Goal: Use online tool/utility: Utilize a website feature to perform a specific function

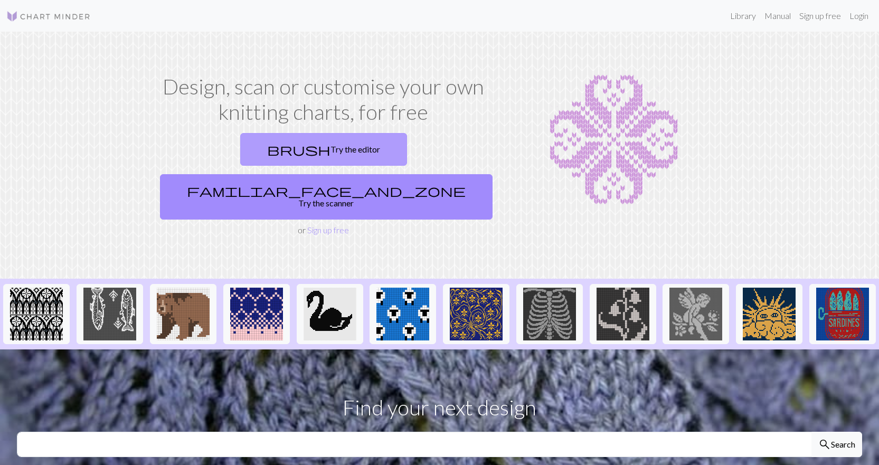
click at [260, 146] on link "brush Try the editor" at bounding box center [323, 149] width 167 height 33
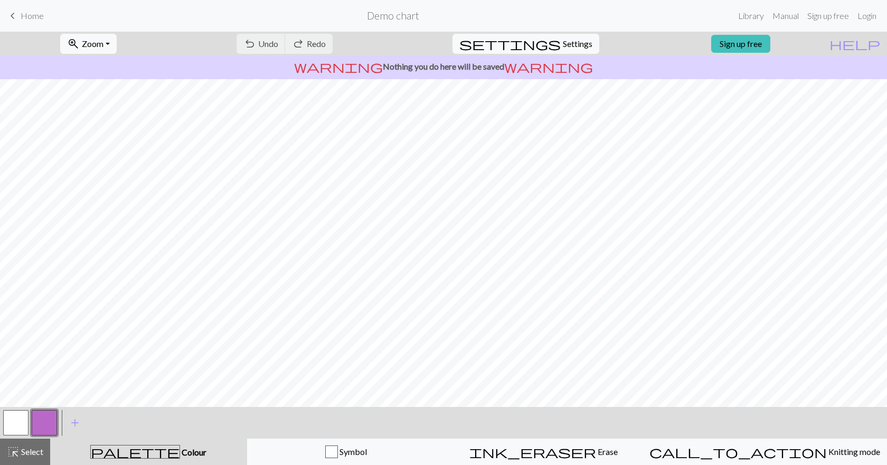
click at [46, 417] on button "button" at bounding box center [44, 422] width 25 height 25
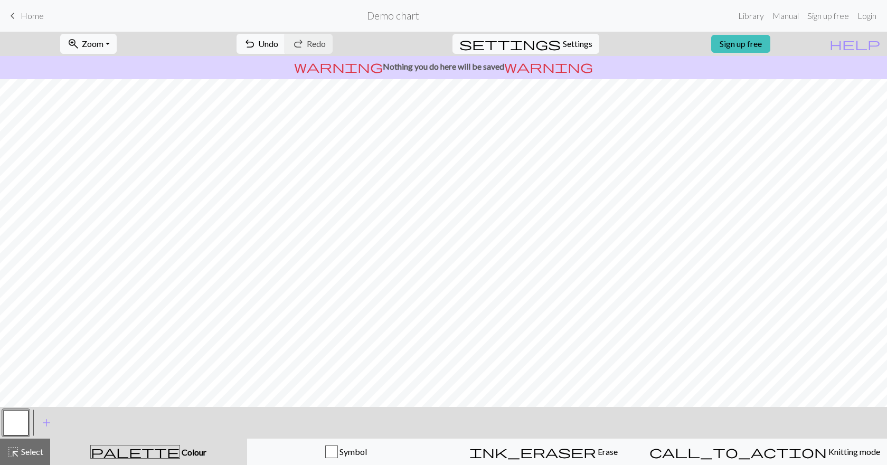
click at [25, 416] on button "button" at bounding box center [15, 422] width 25 height 25
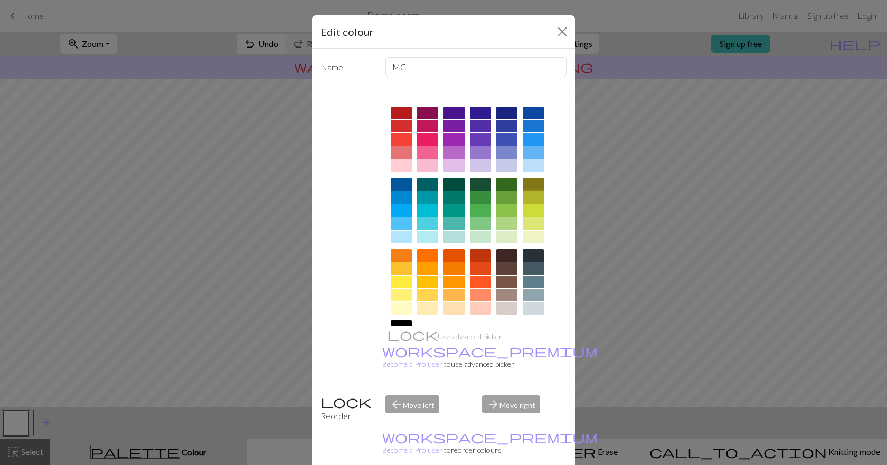
click at [532, 195] on div at bounding box center [533, 197] width 21 height 13
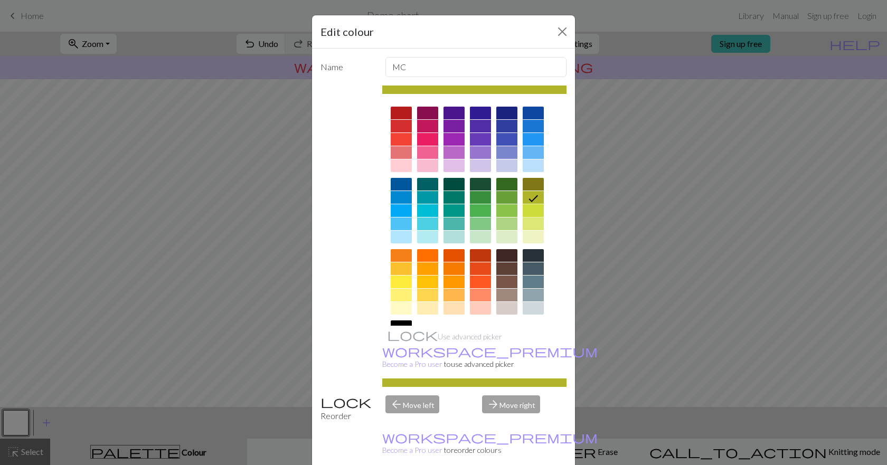
click at [525, 210] on div at bounding box center [533, 210] width 21 height 13
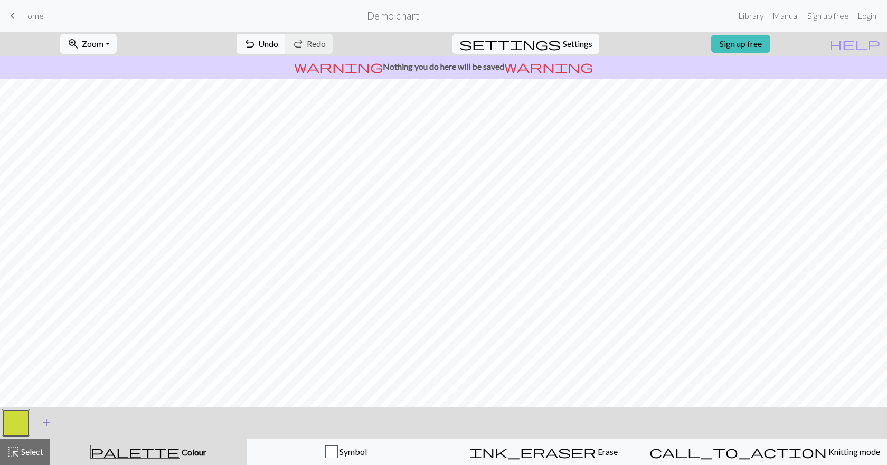
click at [51, 426] on span "add" at bounding box center [46, 423] width 13 height 15
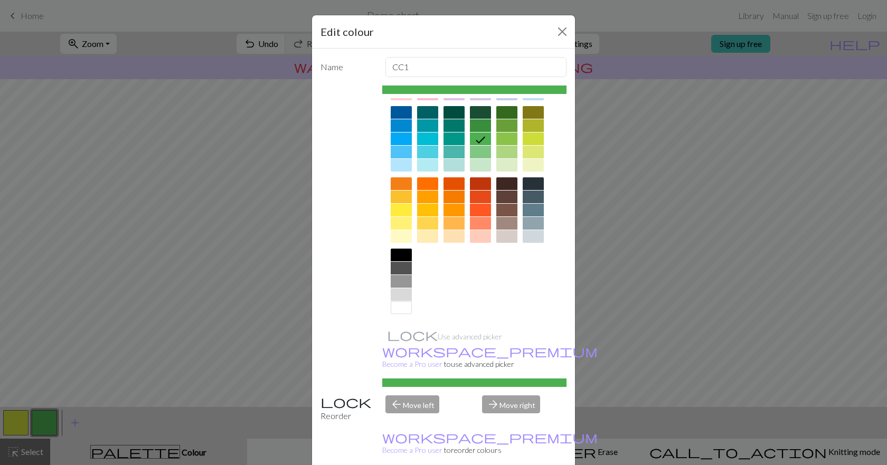
scroll to position [72, 0]
click at [402, 307] on div at bounding box center [401, 307] width 21 height 13
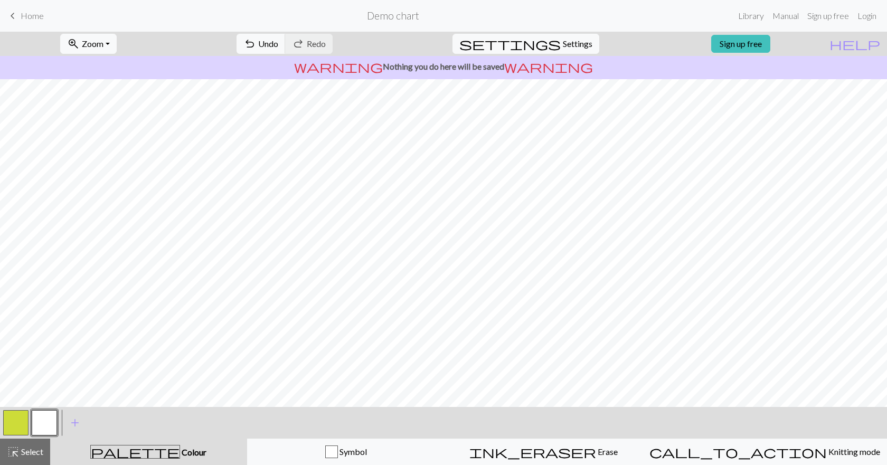
click at [24, 425] on button "button" at bounding box center [15, 422] width 25 height 25
click at [36, 427] on button "button" at bounding box center [44, 422] width 25 height 25
click at [70, 425] on span "add" at bounding box center [75, 423] width 13 height 15
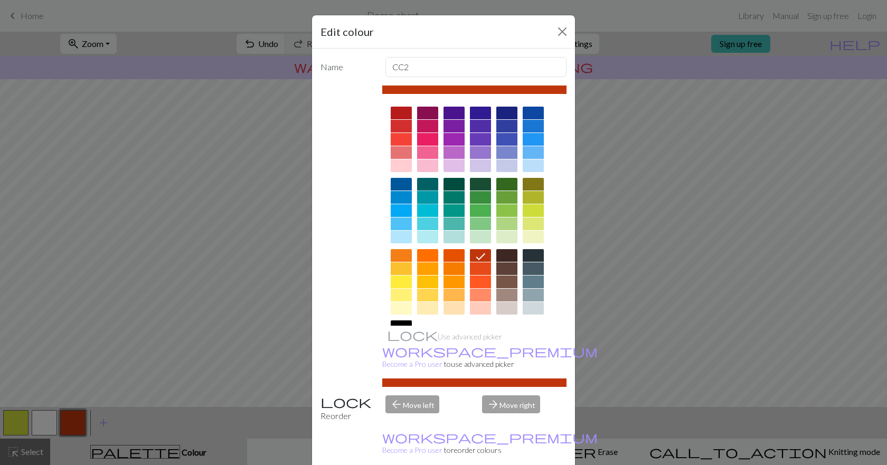
click at [417, 195] on div at bounding box center [427, 197] width 21 height 13
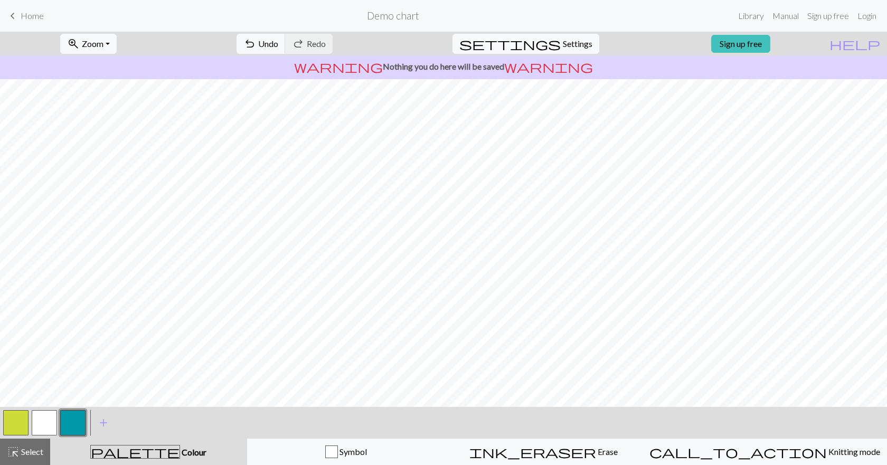
click at [44, 416] on button "button" at bounding box center [44, 422] width 25 height 25
click at [70, 427] on button "button" at bounding box center [72, 422] width 25 height 25
click at [51, 426] on button "button" at bounding box center [44, 422] width 25 height 25
click at [18, 420] on button "button" at bounding box center [15, 422] width 25 height 25
click at [41, 412] on button "button" at bounding box center [44, 422] width 25 height 25
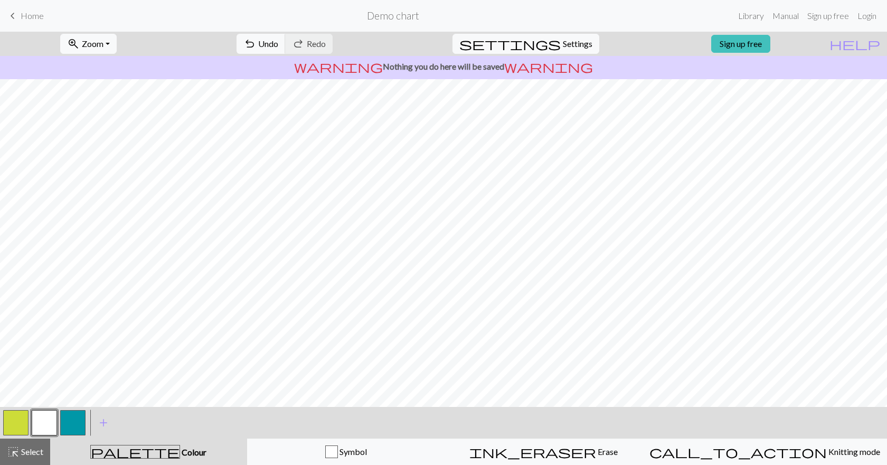
click at [16, 420] on button "button" at bounding box center [15, 422] width 25 height 25
click at [42, 413] on button "button" at bounding box center [44, 422] width 25 height 25
click at [17, 422] on button "button" at bounding box center [15, 422] width 25 height 25
click at [45, 423] on button "button" at bounding box center [44, 422] width 25 height 25
click at [68, 422] on button "button" at bounding box center [72, 422] width 25 height 25
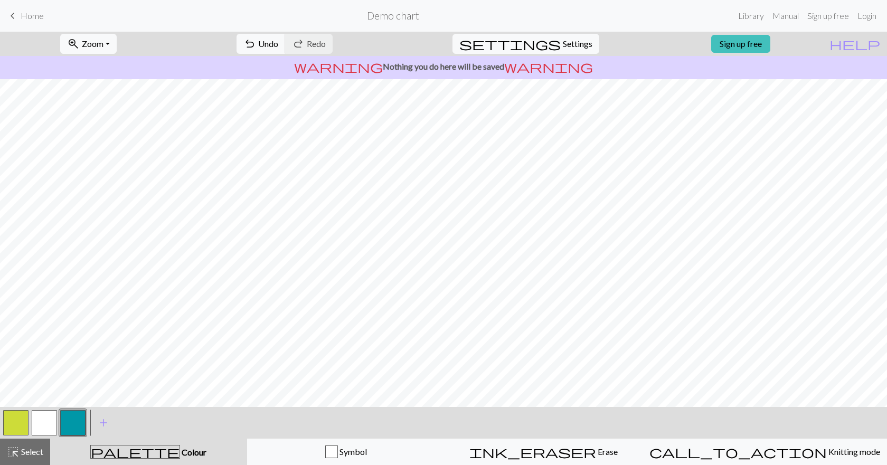
click at [38, 424] on button "button" at bounding box center [44, 422] width 25 height 25
click at [73, 429] on button "button" at bounding box center [72, 422] width 25 height 25
click at [21, 421] on button "button" at bounding box center [15, 422] width 25 height 25
click at [80, 423] on button "button" at bounding box center [72, 422] width 25 height 25
click at [45, 419] on button "button" at bounding box center [44, 422] width 25 height 25
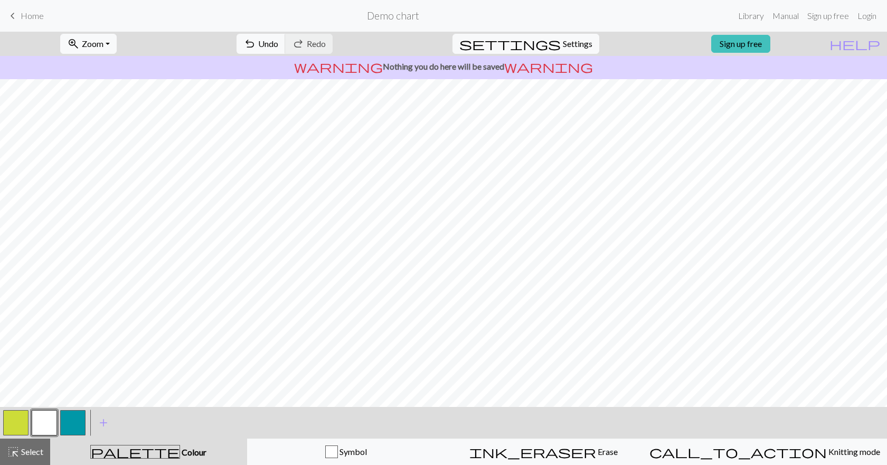
click at [18, 425] on button "button" at bounding box center [15, 422] width 25 height 25
click at [73, 425] on button "button" at bounding box center [72, 422] width 25 height 25
click at [20, 419] on button "button" at bounding box center [15, 422] width 25 height 25
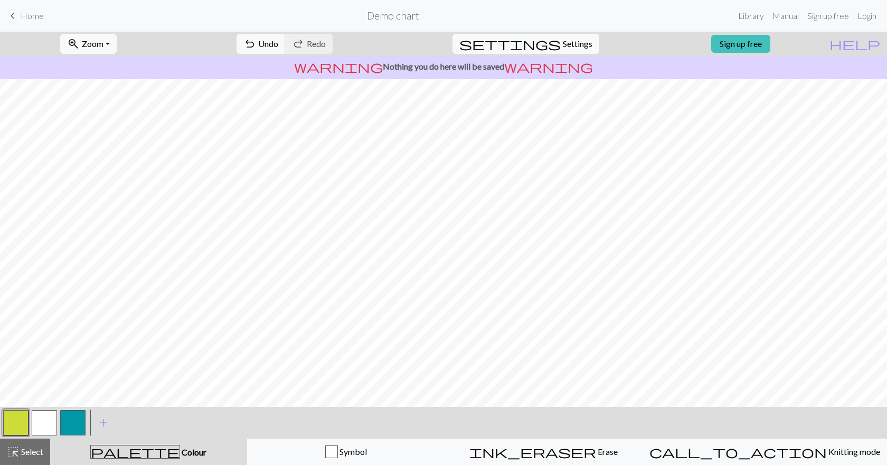
click at [37, 422] on button "button" at bounding box center [44, 422] width 25 height 25
click at [18, 423] on button "button" at bounding box center [15, 422] width 25 height 25
click at [29, 419] on div at bounding box center [16, 423] width 29 height 29
click at [40, 421] on button "button" at bounding box center [44, 422] width 25 height 25
click at [71, 417] on button "button" at bounding box center [72, 422] width 25 height 25
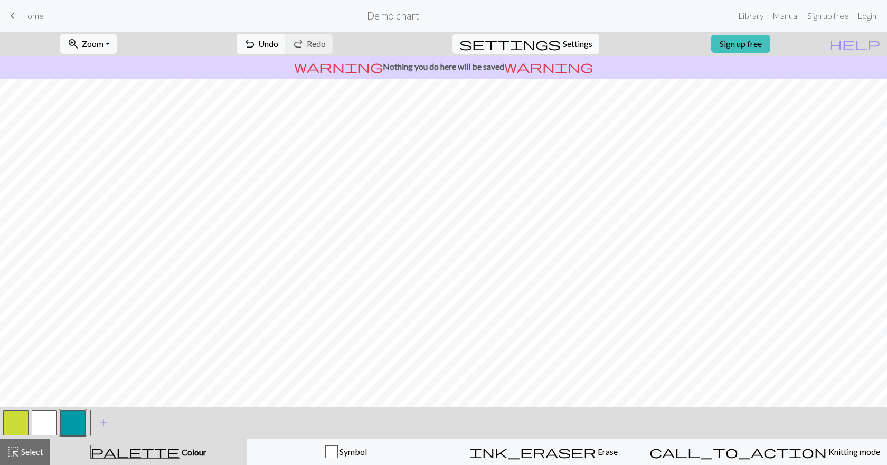
click at [51, 422] on button "button" at bounding box center [44, 422] width 25 height 25
click at [15, 421] on button "button" at bounding box center [15, 422] width 25 height 25
click at [70, 422] on button "button" at bounding box center [72, 422] width 25 height 25
click at [29, 420] on div at bounding box center [16, 423] width 29 height 29
click at [14, 422] on button "button" at bounding box center [15, 422] width 25 height 25
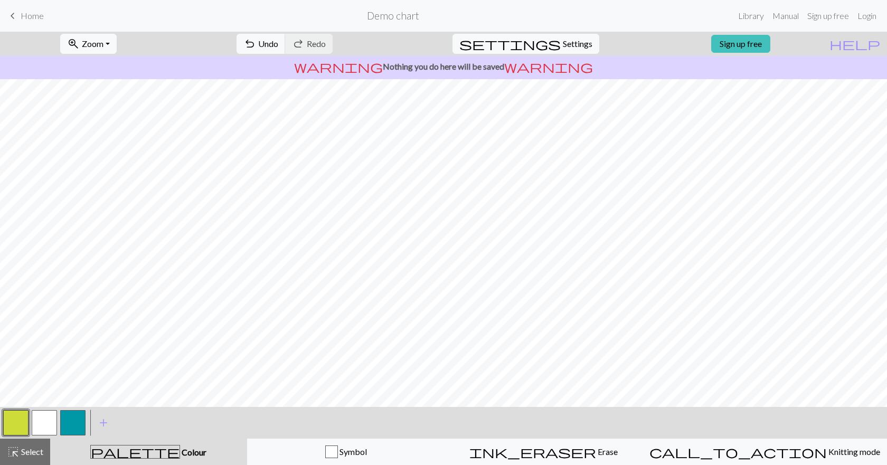
click at [83, 419] on button "button" at bounding box center [72, 422] width 25 height 25
click at [49, 420] on button "button" at bounding box center [44, 422] width 25 height 25
click at [29, 416] on div at bounding box center [16, 423] width 29 height 29
click at [21, 418] on button "button" at bounding box center [15, 422] width 25 height 25
click at [81, 421] on button "button" at bounding box center [72, 422] width 25 height 25
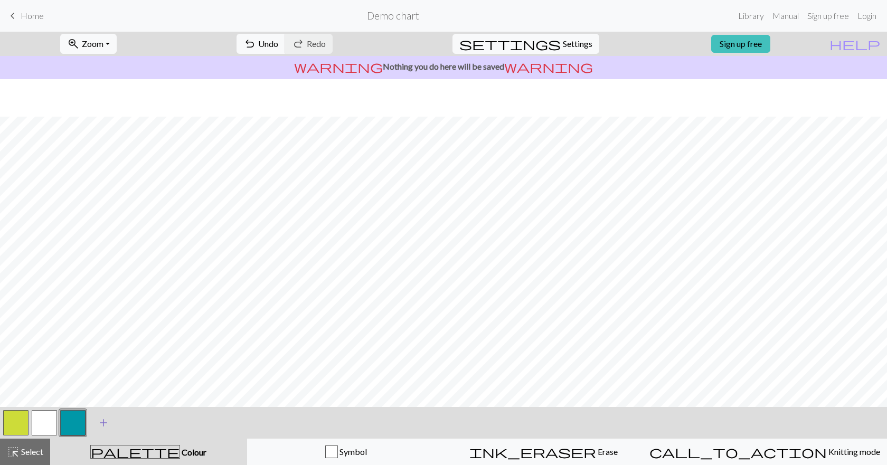
scroll to position [65, 0]
click at [41, 422] on button "button" at bounding box center [44, 422] width 25 height 25
click at [18, 421] on button "button" at bounding box center [15, 422] width 25 height 25
click at [70, 425] on button "button" at bounding box center [72, 422] width 25 height 25
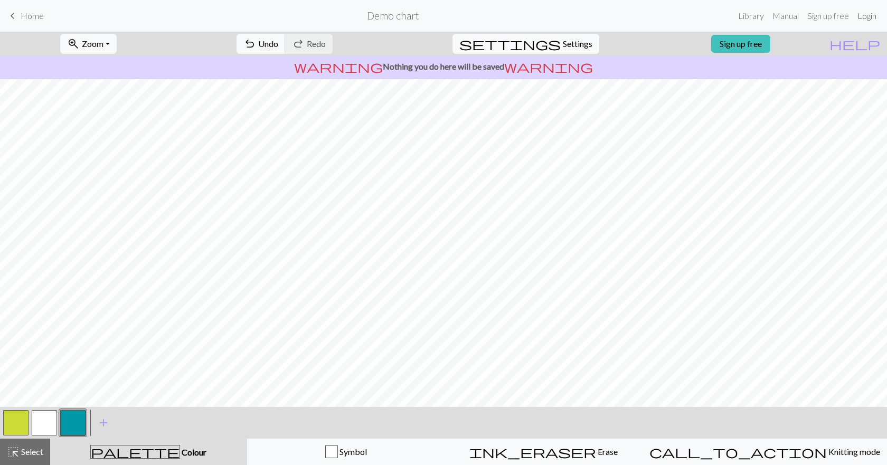
click at [865, 17] on link "Login" at bounding box center [866, 15] width 27 height 21
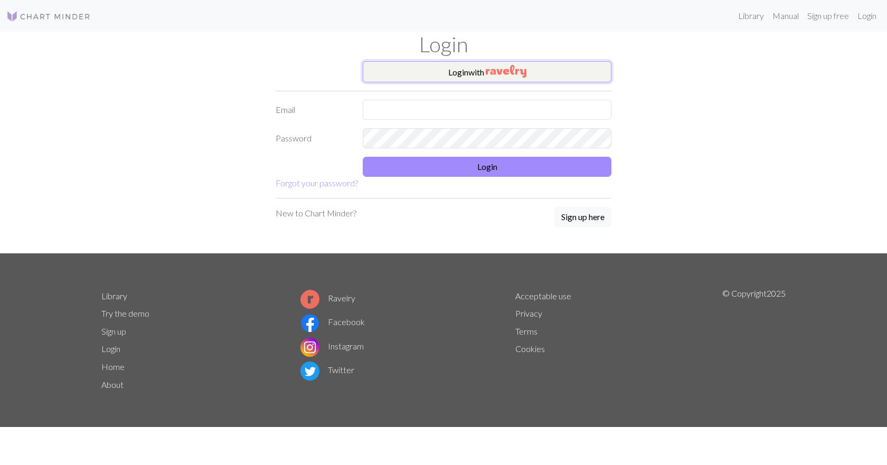
click at [513, 70] on img "button" at bounding box center [506, 71] width 41 height 13
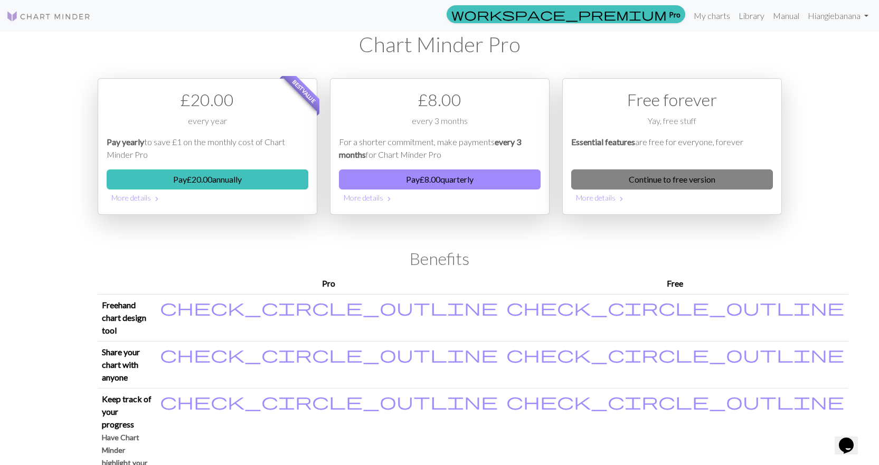
click at [617, 181] on link "Continue to free version" at bounding box center [672, 179] width 202 height 20
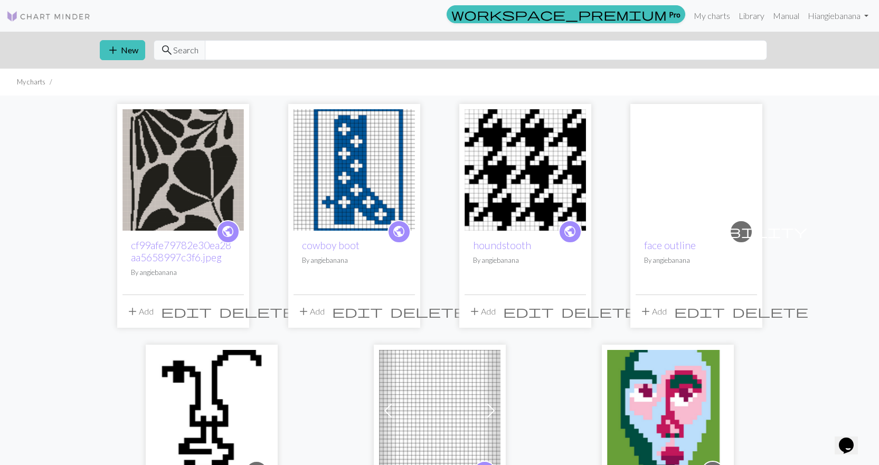
click at [23, 15] on img at bounding box center [48, 16] width 84 height 13
click at [342, 214] on img at bounding box center [354, 169] width 121 height 121
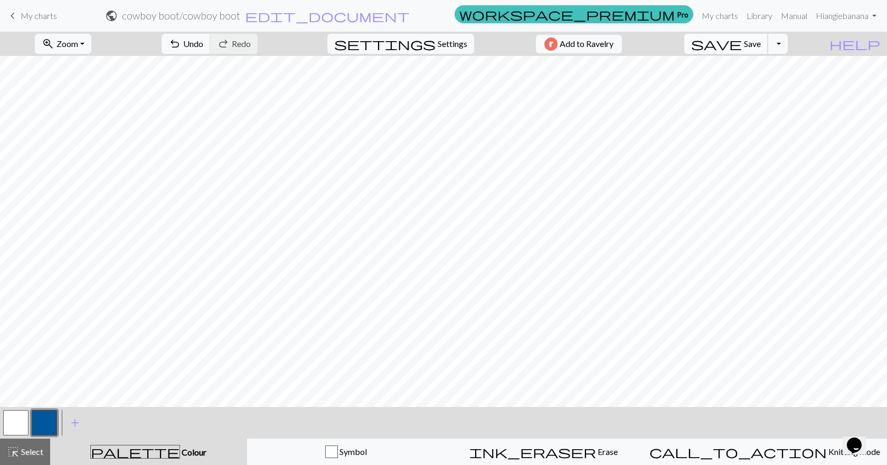
click at [742, 50] on span "save" at bounding box center [716, 43] width 51 height 15
click at [761, 45] on span "Save" at bounding box center [752, 44] width 17 height 10
click at [761, 48] on span "Save" at bounding box center [752, 44] width 17 height 10
click at [742, 37] on span "save" at bounding box center [716, 43] width 51 height 15
